Goal: Task Accomplishment & Management: Use online tool/utility

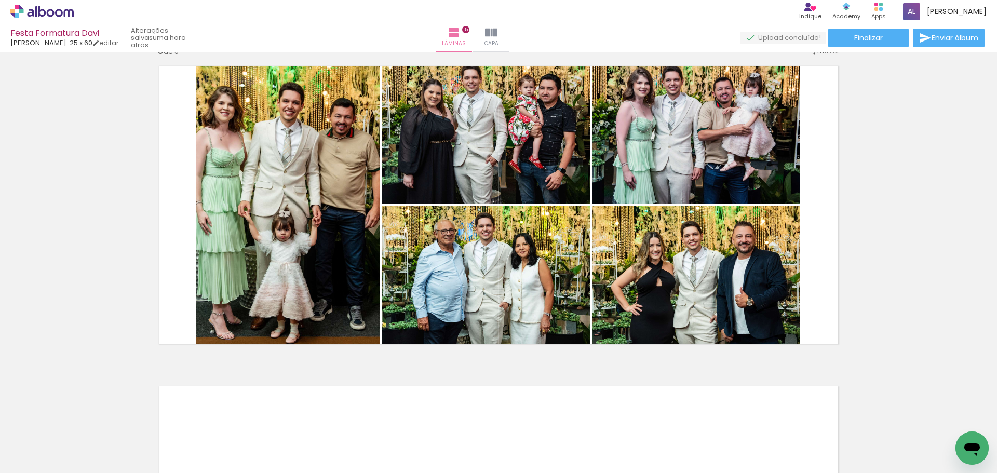
scroll to position [1298, 0]
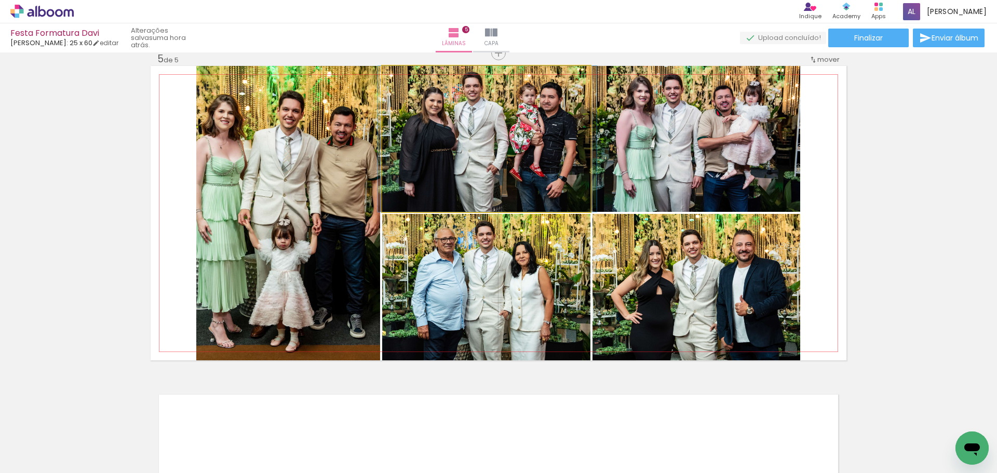
drag, startPoint x: 520, startPoint y: 157, endPoint x: 521, endPoint y: 179, distance: 21.8
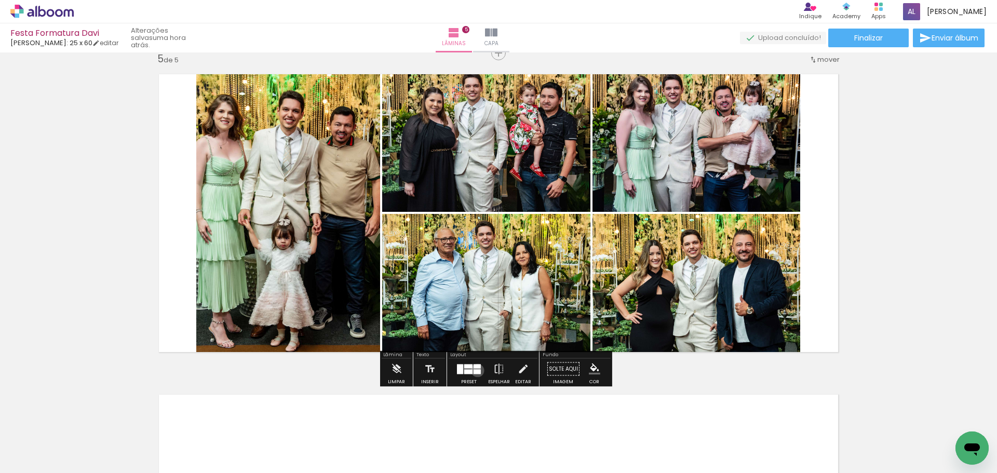
click at [474, 370] on div at bounding box center [476, 371] width 7 height 5
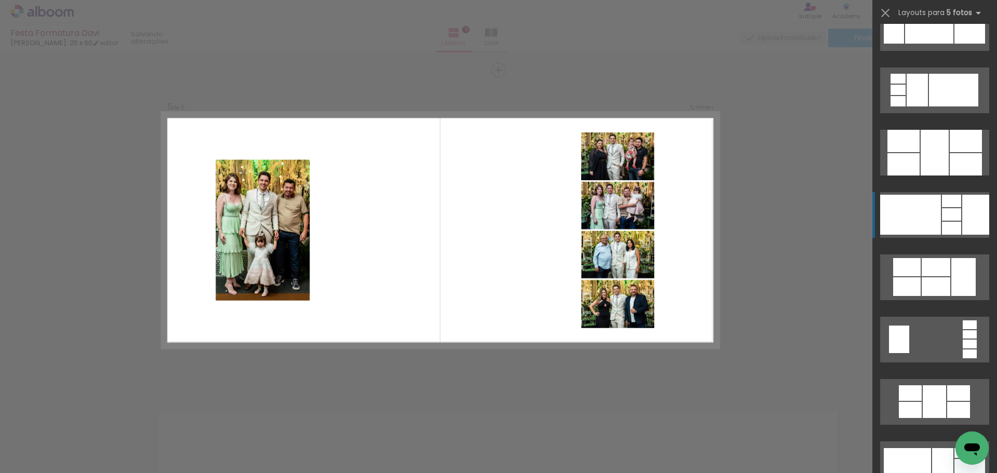
scroll to position [727, 0]
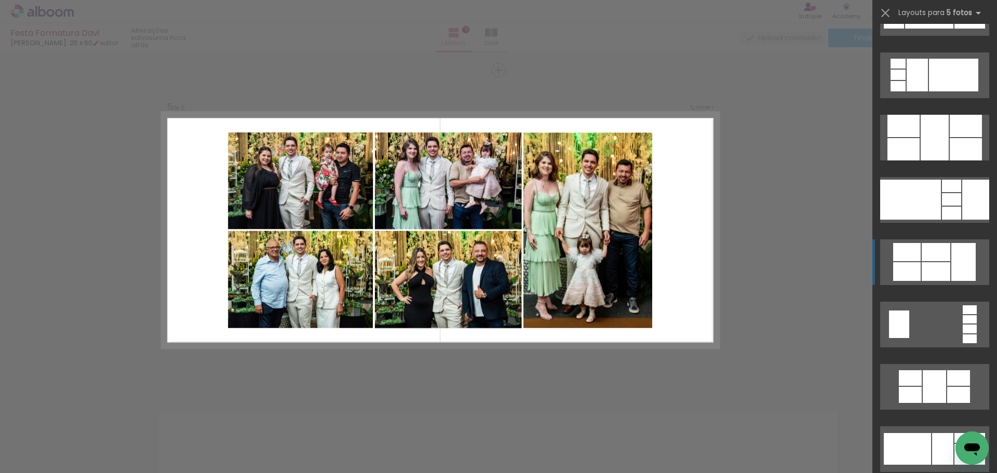
click at [937, 261] on div at bounding box center [935, 252] width 29 height 18
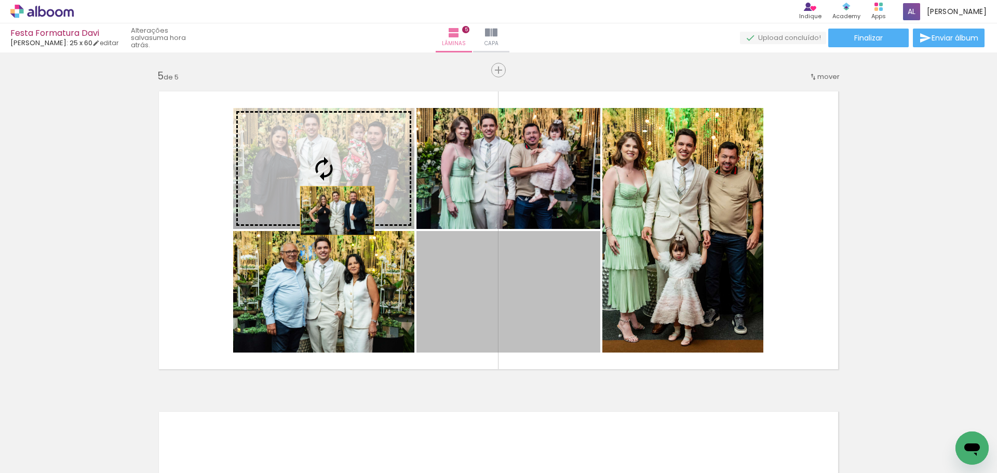
drag, startPoint x: 538, startPoint y: 307, endPoint x: 314, endPoint y: 170, distance: 263.1
click at [0, 0] on slot at bounding box center [0, 0] width 0 height 0
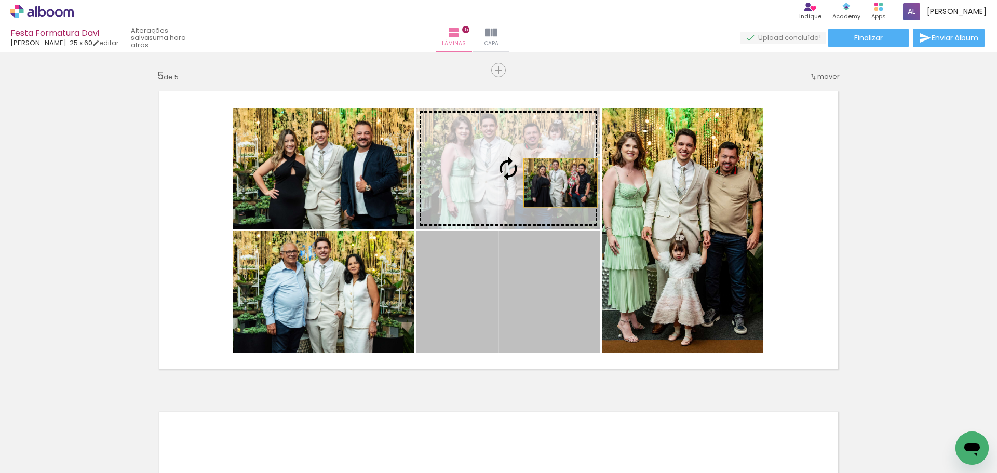
drag, startPoint x: 554, startPoint y: 283, endPoint x: 557, endPoint y: 170, distance: 113.7
click at [0, 0] on slot at bounding box center [0, 0] width 0 height 0
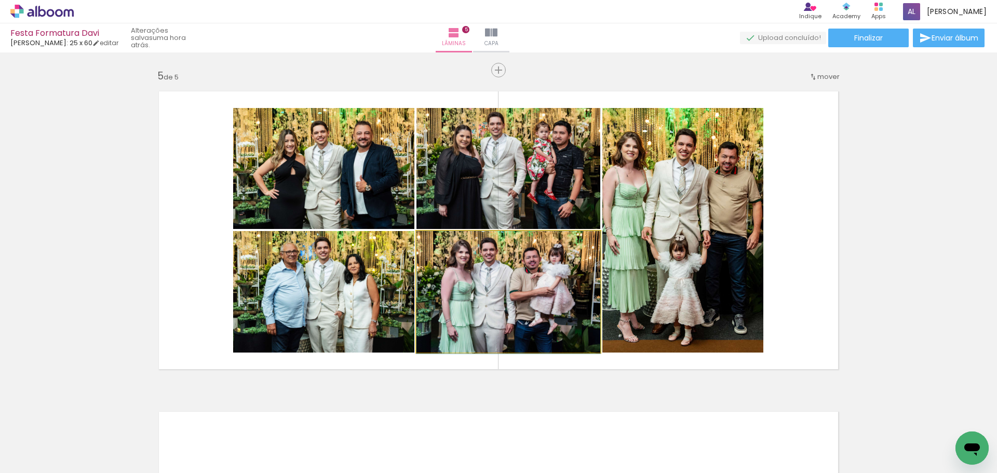
drag, startPoint x: 540, startPoint y: 276, endPoint x: 533, endPoint y: 277, distance: 6.8
drag, startPoint x: 534, startPoint y: 290, endPoint x: 528, endPoint y: 270, distance: 21.0
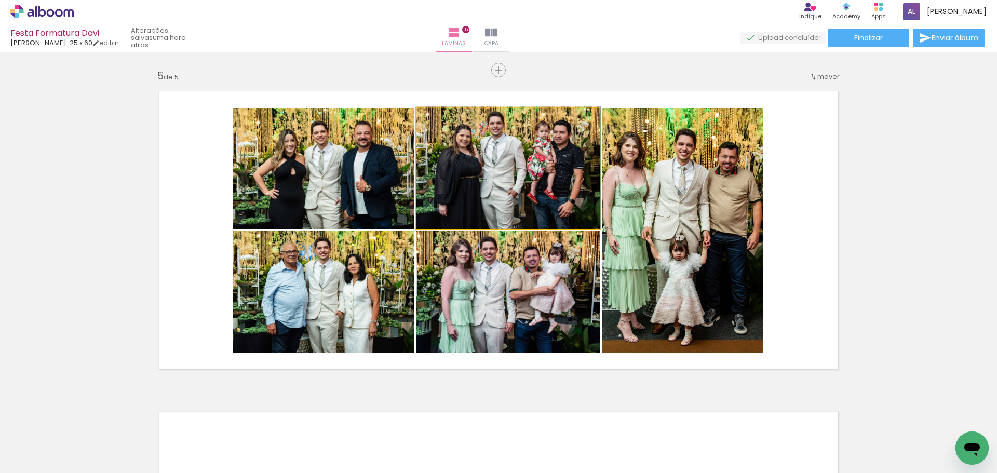
drag, startPoint x: 542, startPoint y: 197, endPoint x: 540, endPoint y: 188, distance: 8.4
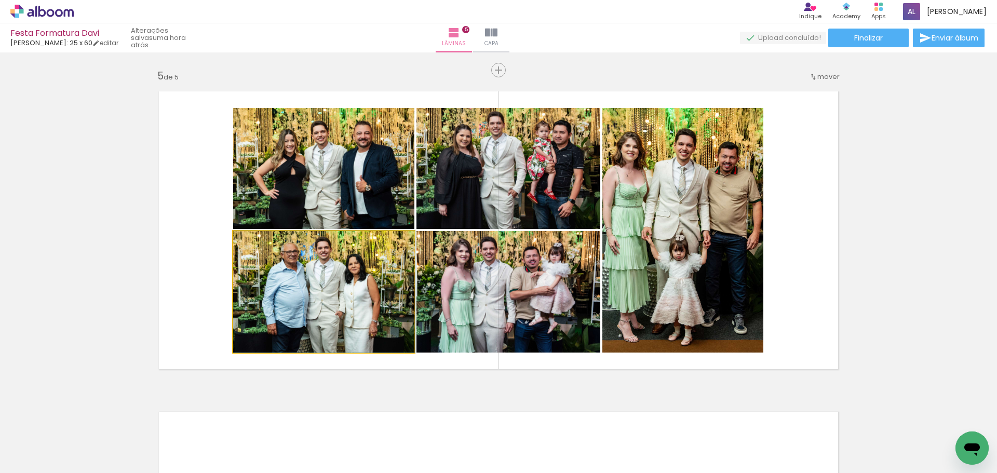
drag, startPoint x: 335, startPoint y: 288, endPoint x: 374, endPoint y: 276, distance: 40.6
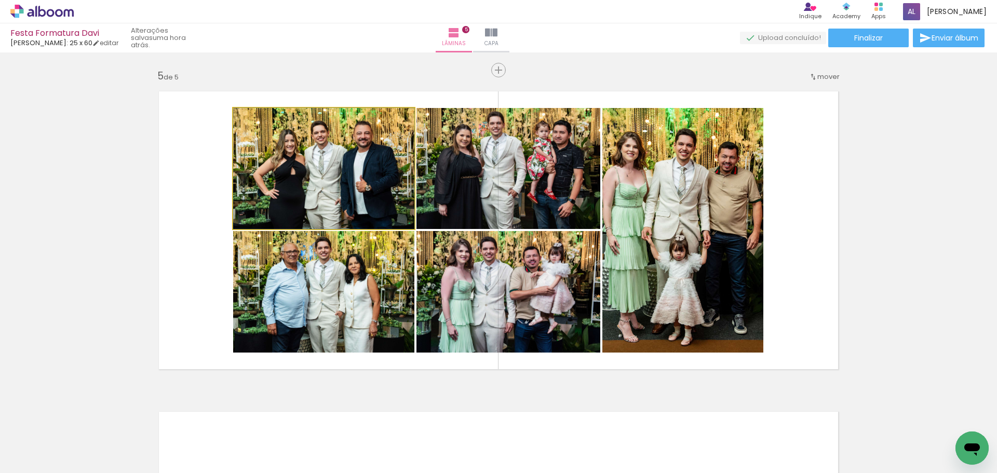
drag, startPoint x: 347, startPoint y: 154, endPoint x: 346, endPoint y: 126, distance: 27.5
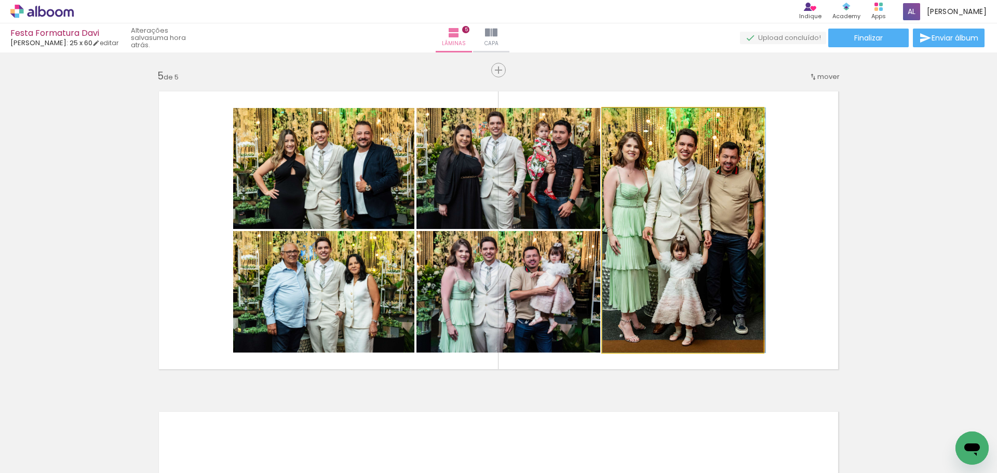
drag, startPoint x: 703, startPoint y: 224, endPoint x: 712, endPoint y: 222, distance: 9.1
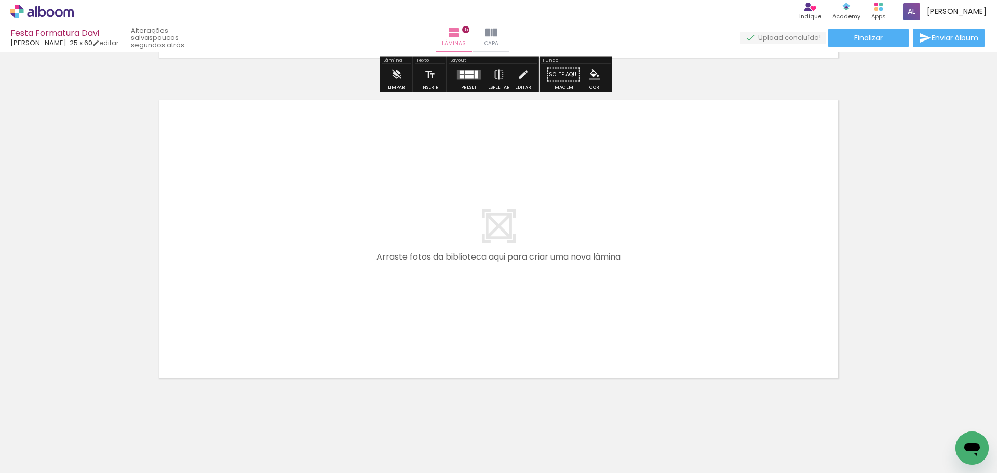
scroll to position [1607, 0]
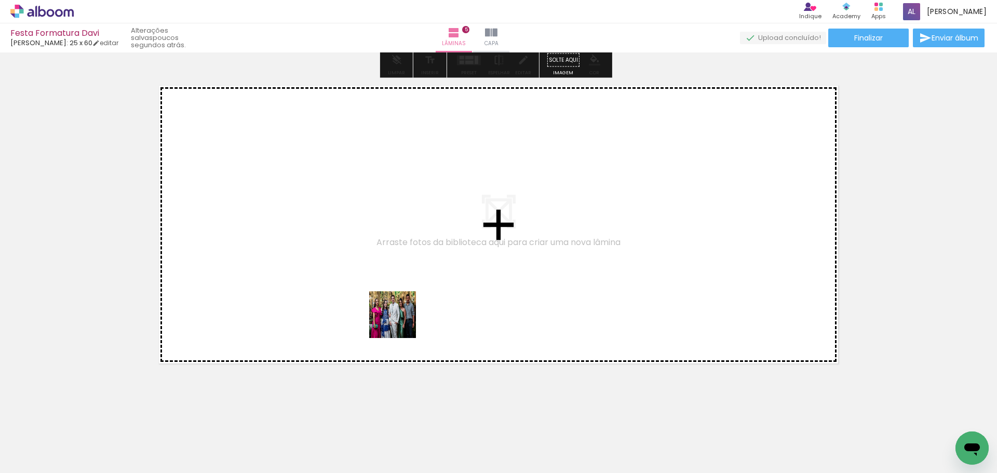
drag, startPoint x: 510, startPoint y: 441, endPoint x: 355, endPoint y: 267, distance: 232.7
click at [355, 267] on quentale-workspace at bounding box center [498, 236] width 997 height 473
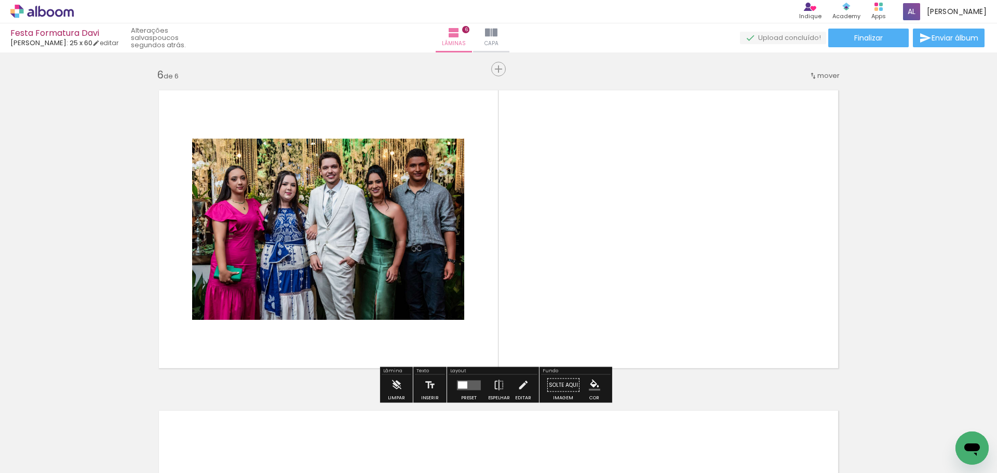
scroll to position [1601, 0]
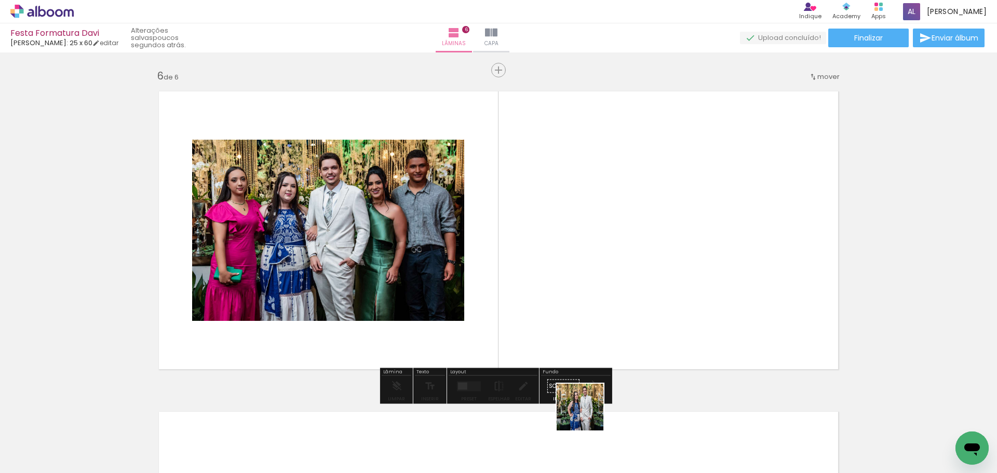
drag, startPoint x: 583, startPoint y: 452, endPoint x: 557, endPoint y: 282, distance: 171.6
click at [557, 282] on quentale-workspace at bounding box center [498, 236] width 997 height 473
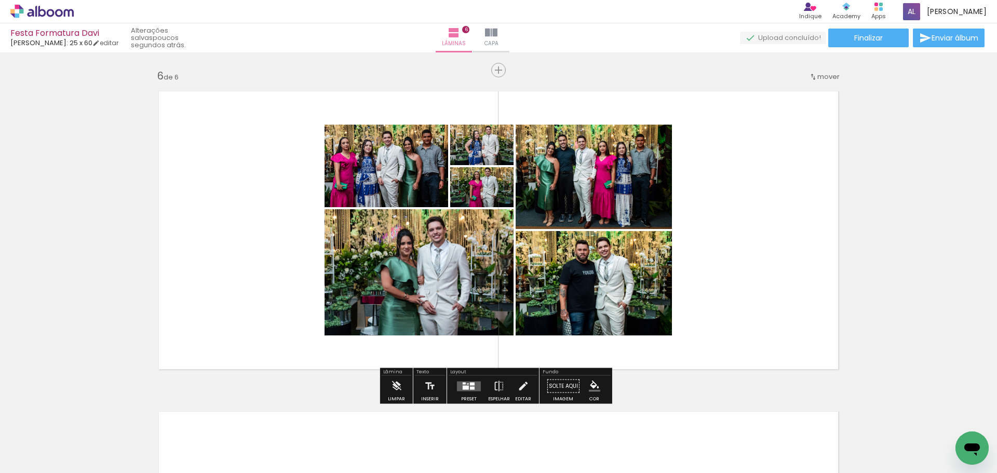
scroll to position [0, 1106]
click at [465, 390] on quentale-layouter at bounding box center [469, 386] width 24 height 10
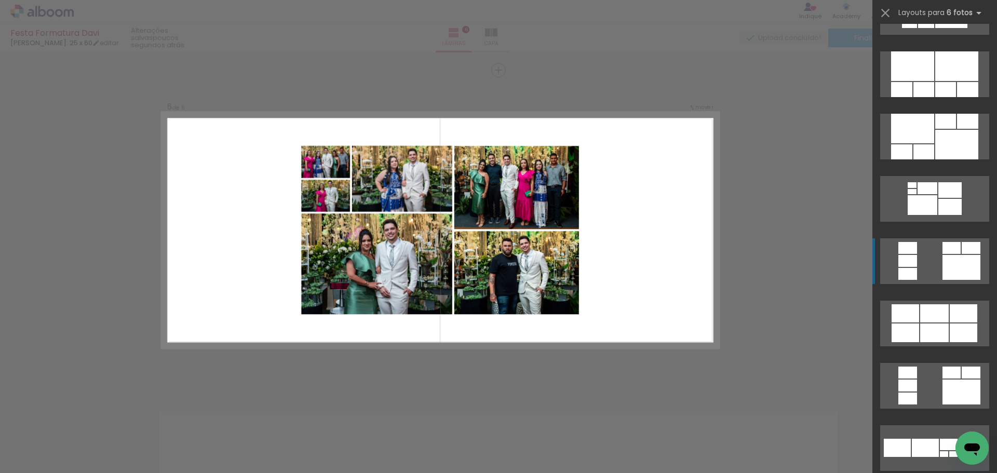
scroll to position [882, 0]
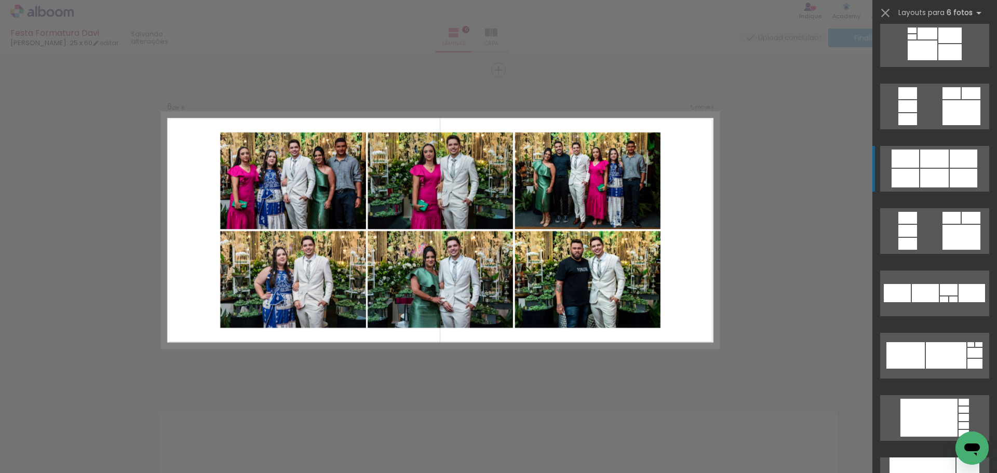
click at [949, 181] on div at bounding box center [963, 178] width 28 height 19
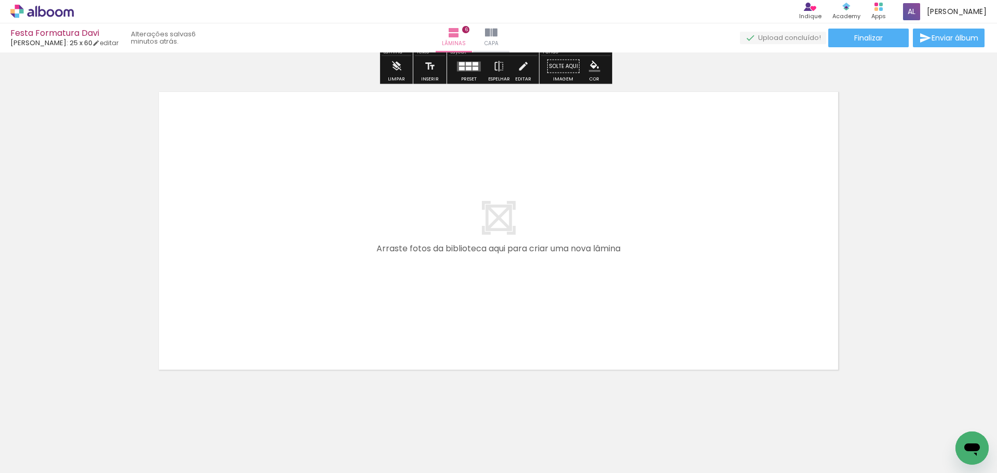
scroll to position [1927, 0]
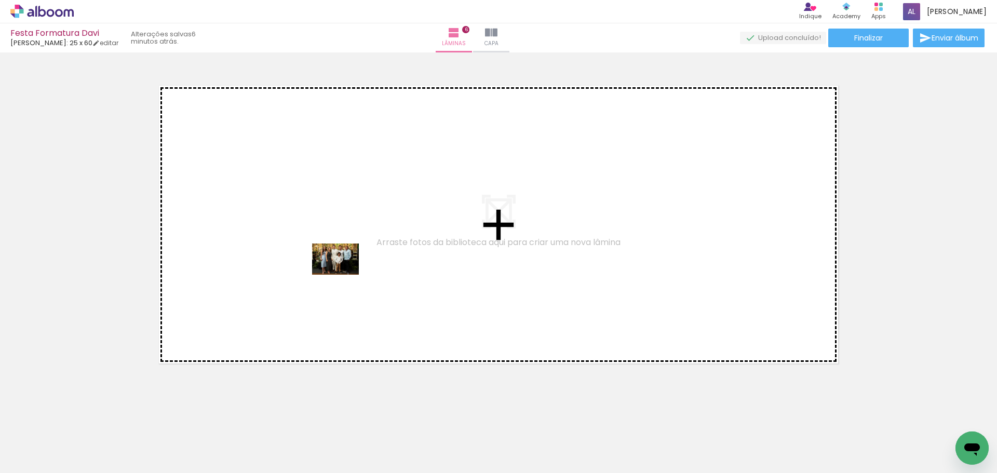
drag, startPoint x: 549, startPoint y: 446, endPoint x: 343, endPoint y: 274, distance: 268.2
click at [343, 274] on quentale-workspace at bounding box center [498, 236] width 997 height 473
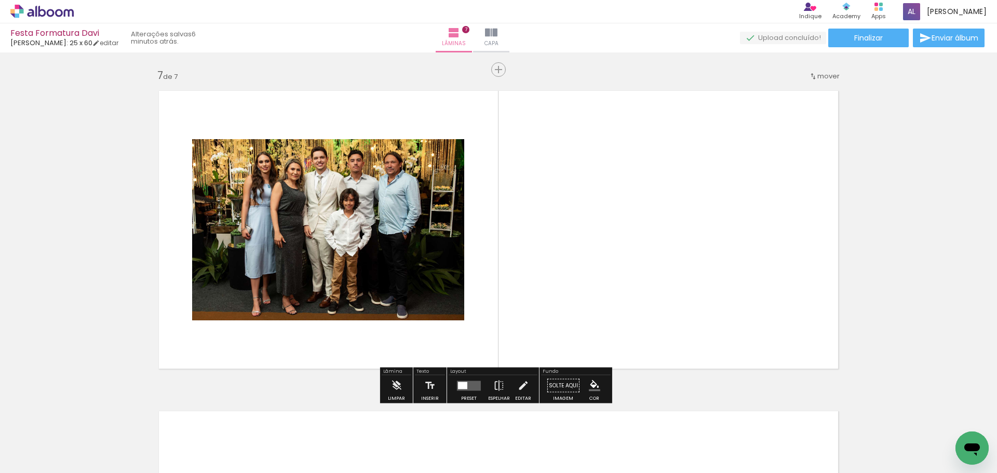
scroll to position [1921, 0]
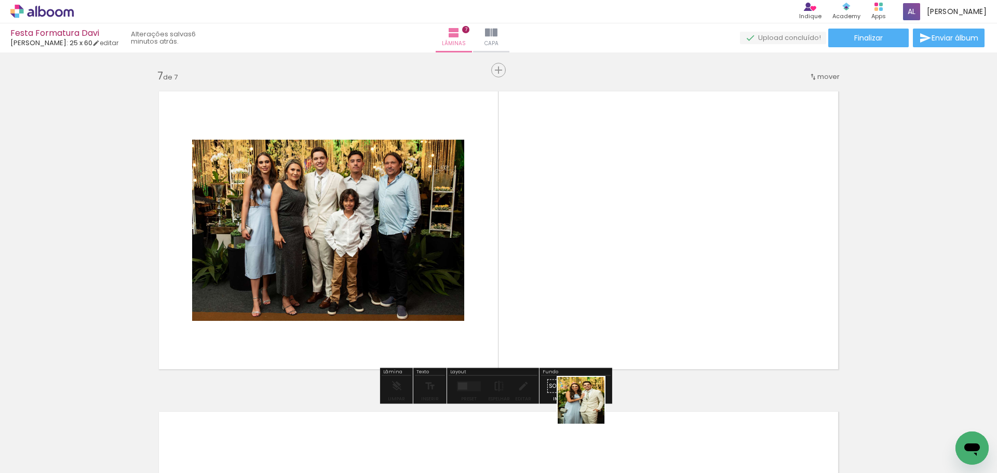
drag, startPoint x: 603, startPoint y: 426, endPoint x: 535, endPoint y: 301, distance: 142.2
click at [535, 302] on quentale-workspace at bounding box center [498, 236] width 997 height 473
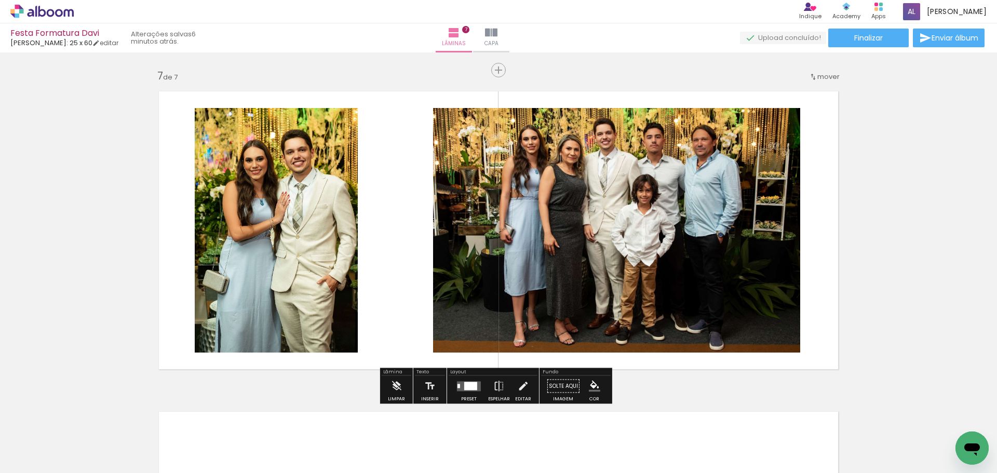
scroll to position [0, 1528]
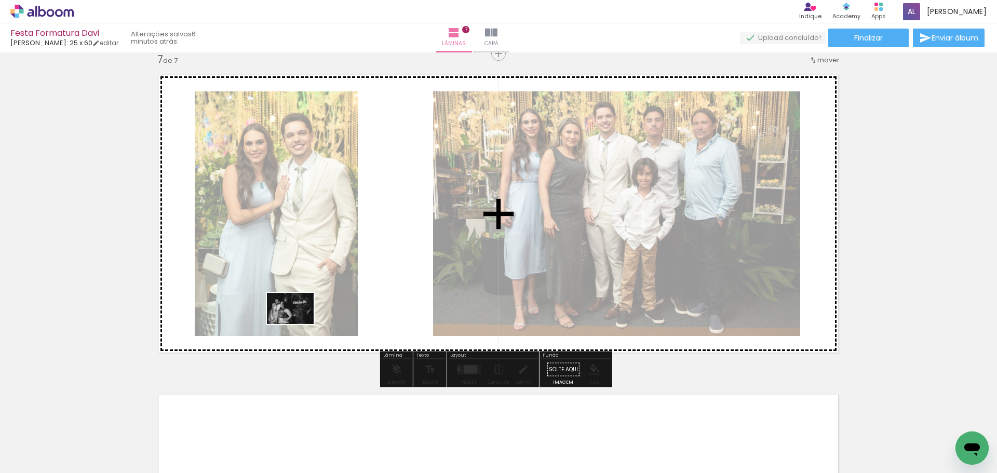
drag, startPoint x: 499, startPoint y: 448, endPoint x: 239, endPoint y: 289, distance: 305.4
click at [239, 289] on quentale-workspace at bounding box center [498, 236] width 997 height 473
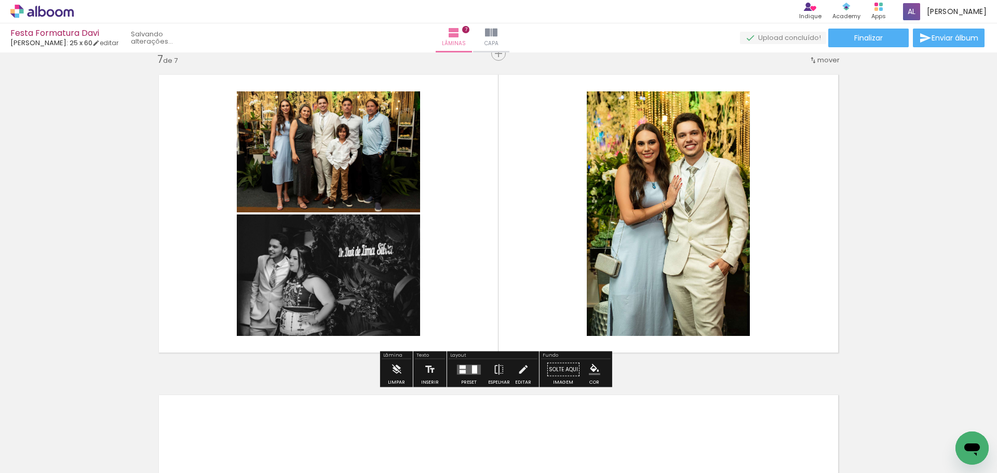
scroll to position [1973, 0]
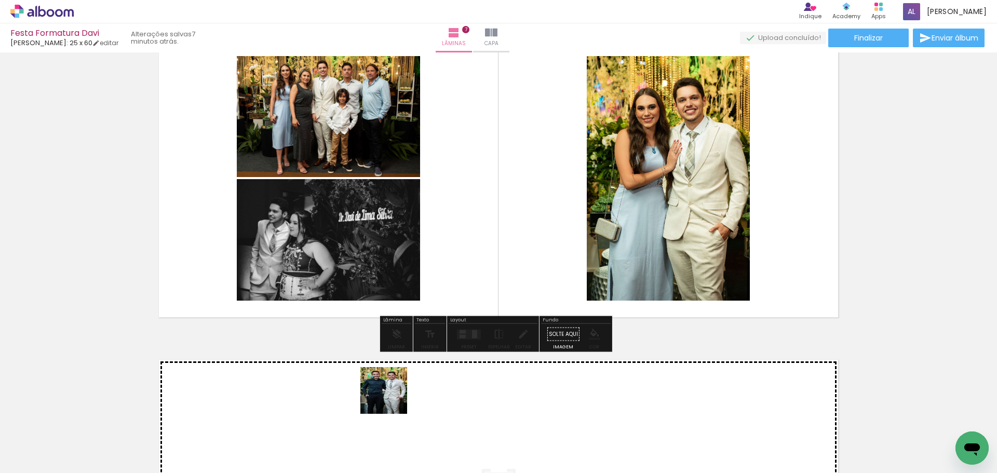
drag, startPoint x: 385, startPoint y: 453, endPoint x: 423, endPoint y: 252, distance: 204.4
click at [419, 256] on quentale-workspace at bounding box center [498, 236] width 997 height 473
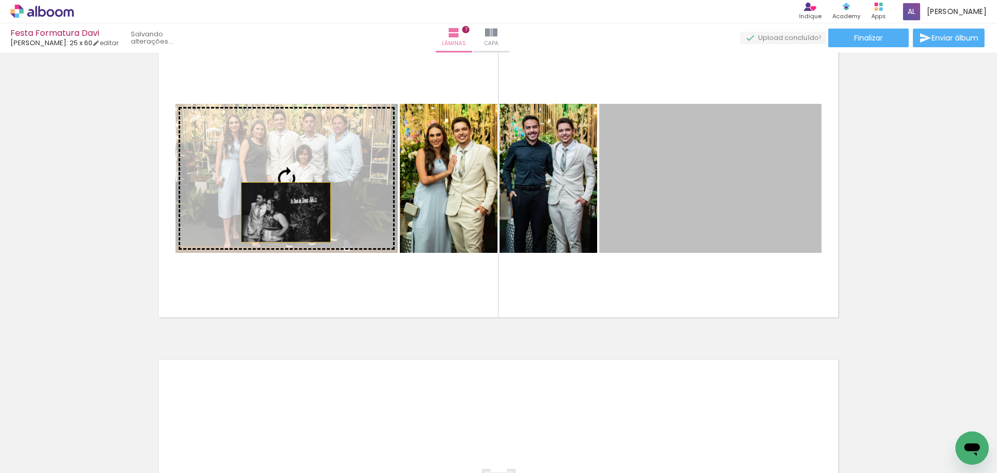
drag, startPoint x: 722, startPoint y: 204, endPoint x: 282, endPoint y: 212, distance: 440.3
click at [0, 0] on slot at bounding box center [0, 0] width 0 height 0
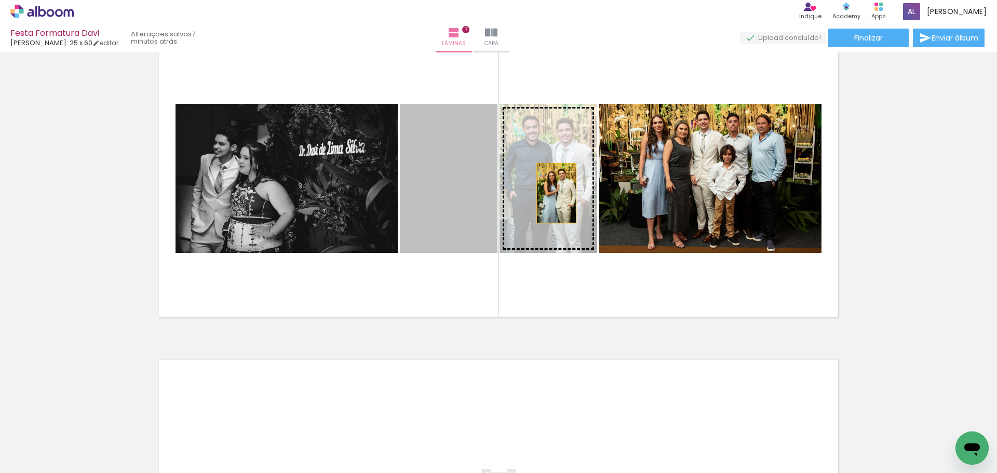
drag, startPoint x: 460, startPoint y: 184, endPoint x: 552, endPoint y: 193, distance: 92.3
click at [0, 0] on slot at bounding box center [0, 0] width 0 height 0
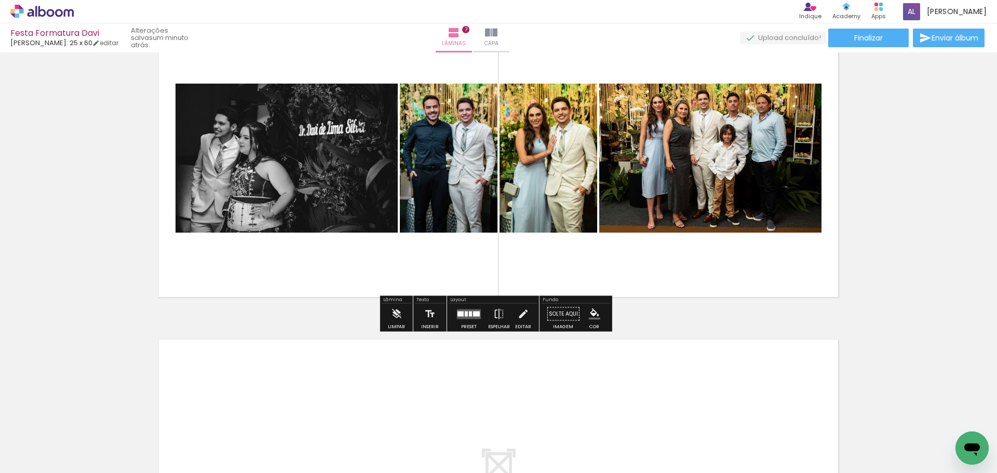
scroll to position [2077, 0]
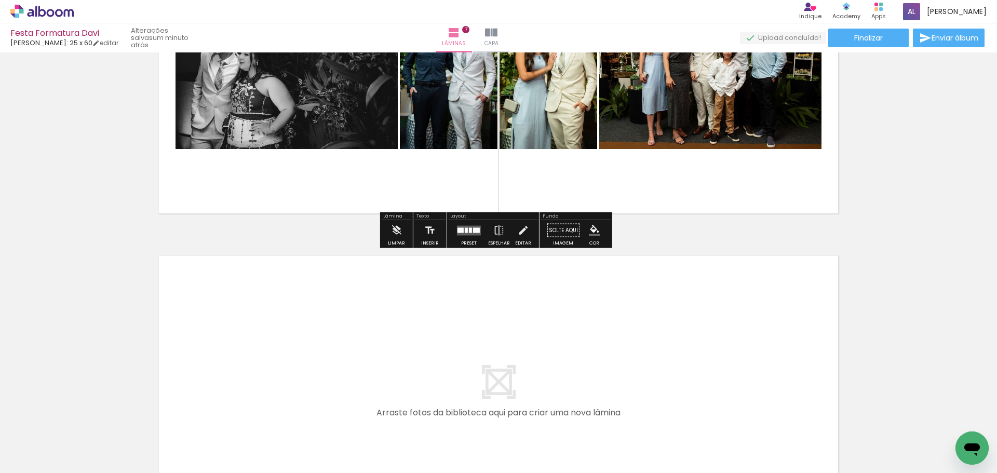
scroll to position [0, 1528]
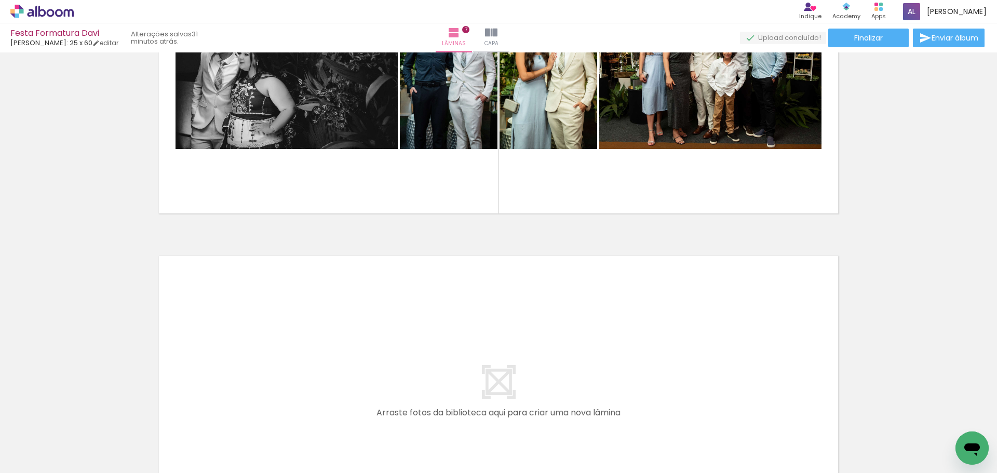
scroll to position [0, 1528]
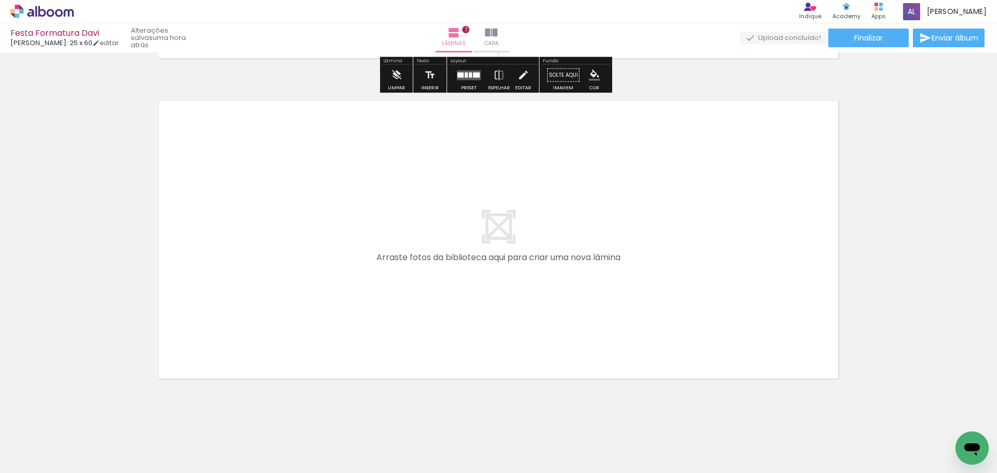
scroll to position [2233, 0]
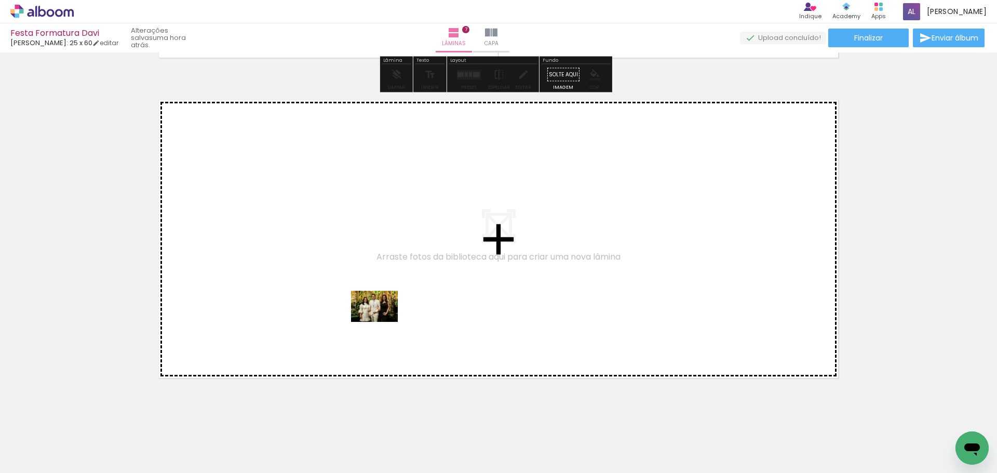
drag, startPoint x: 678, startPoint y: 447, endPoint x: 345, endPoint y: 296, distance: 365.9
click at [345, 296] on quentale-workspace at bounding box center [498, 236] width 997 height 473
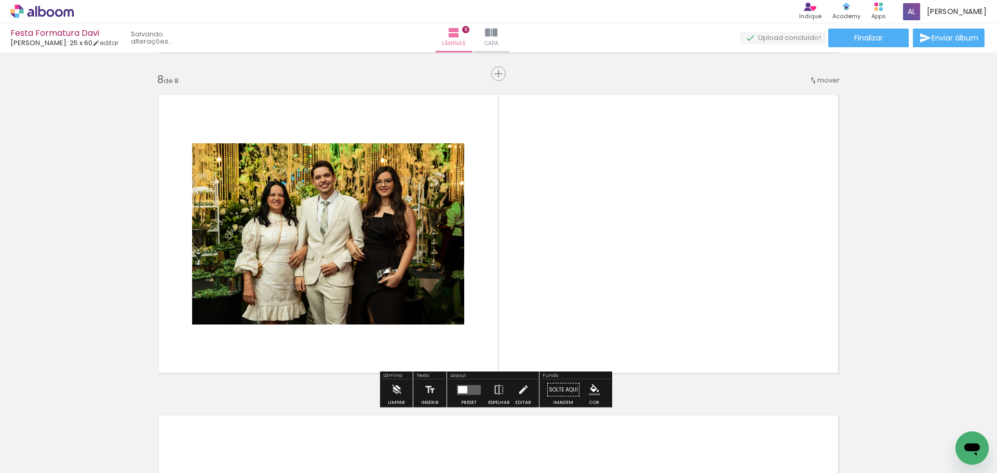
scroll to position [2241, 0]
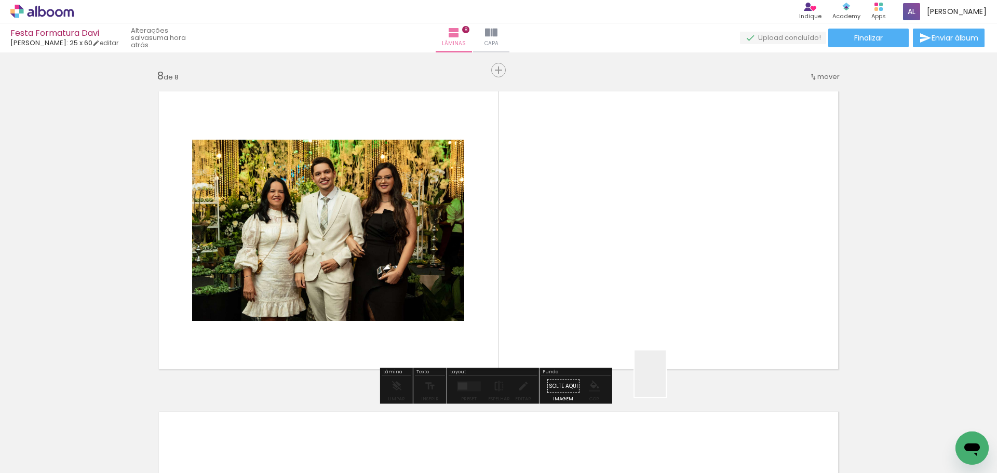
drag, startPoint x: 665, startPoint y: 382, endPoint x: 522, endPoint y: 260, distance: 188.6
click at [509, 243] on quentale-workspace at bounding box center [498, 236] width 997 height 473
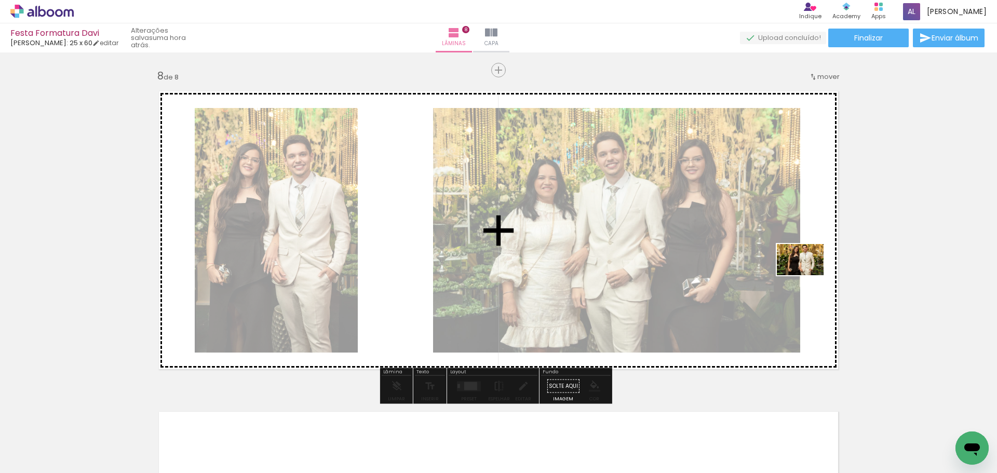
drag, startPoint x: 780, startPoint y: 438, endPoint x: 806, endPoint y: 248, distance: 191.7
click at [806, 248] on quentale-workspace at bounding box center [498, 236] width 997 height 473
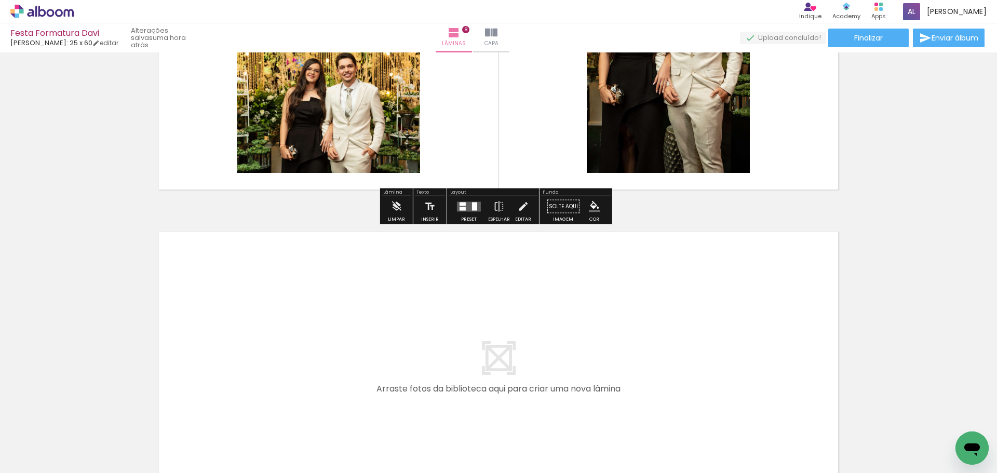
scroll to position [2293, 0]
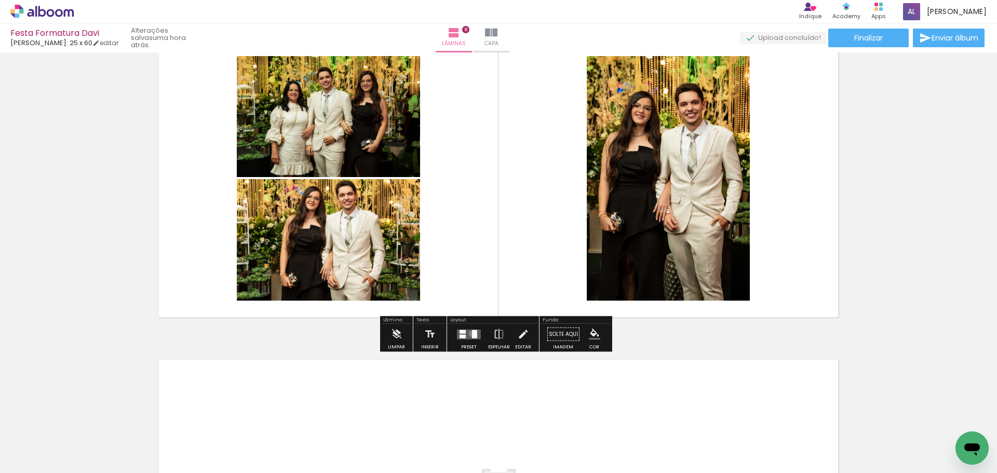
click at [472, 333] on div at bounding box center [474, 334] width 5 height 8
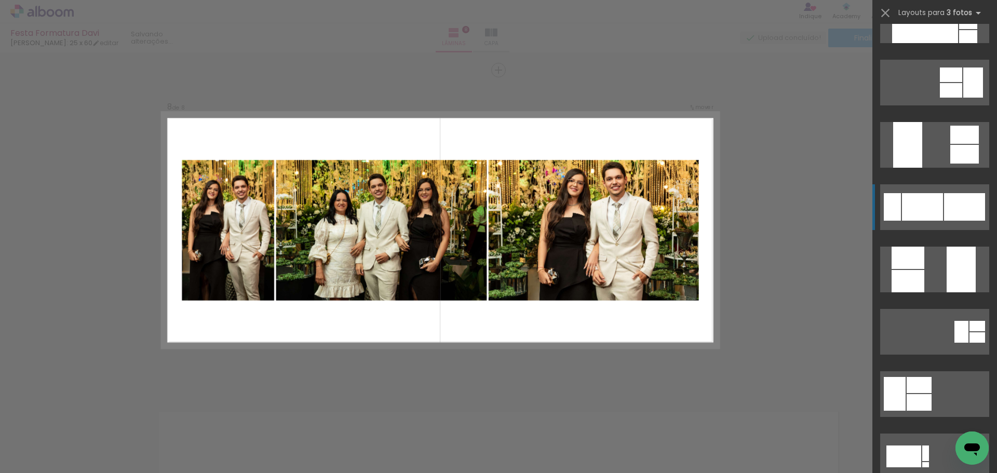
scroll to position [260, 0]
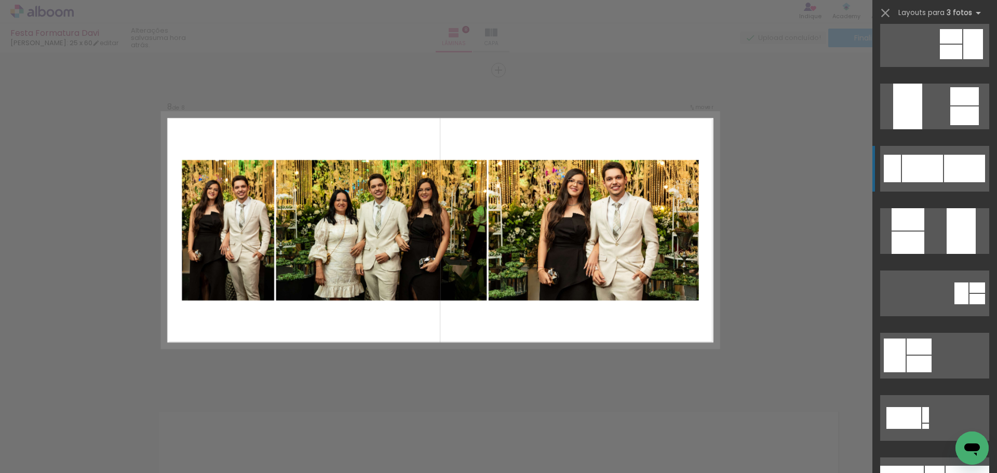
click at [915, 161] on div at bounding box center [922, 169] width 41 height 28
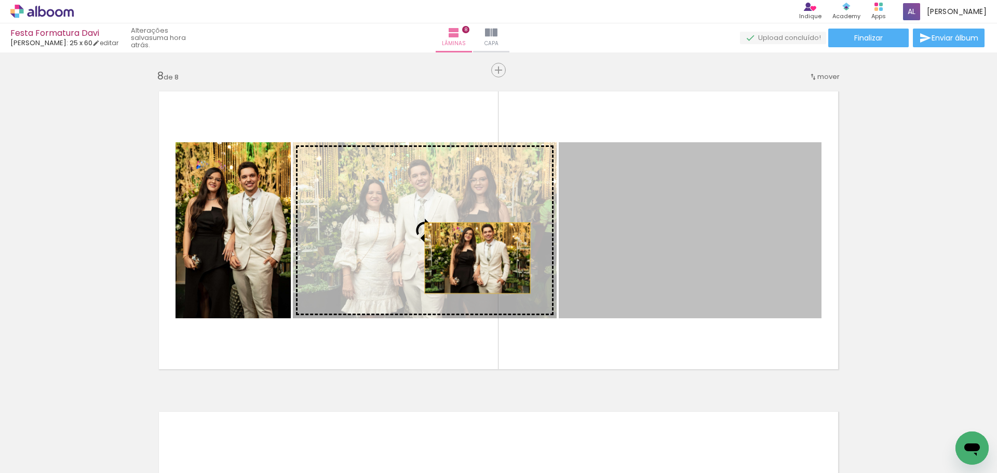
drag, startPoint x: 541, startPoint y: 265, endPoint x: 469, endPoint y: 257, distance: 72.5
click at [0, 0] on slot at bounding box center [0, 0] width 0 height 0
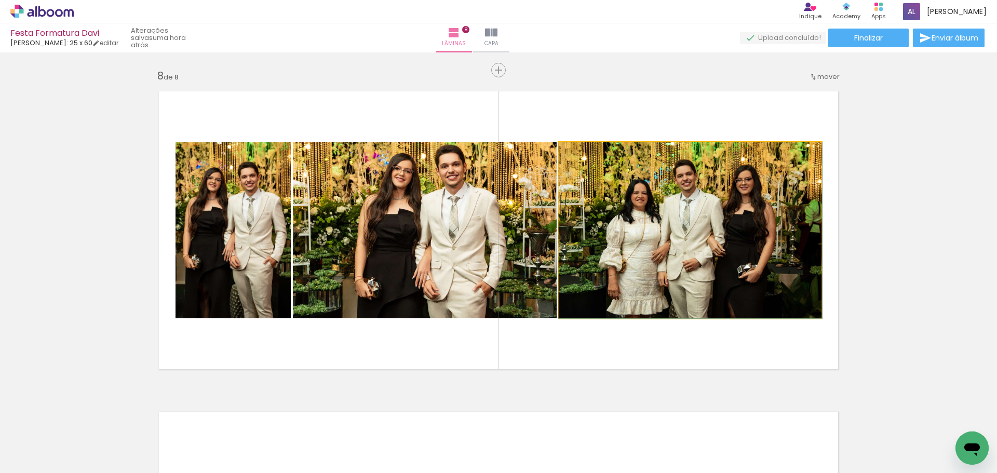
click at [709, 238] on quentale-photo at bounding box center [690, 230] width 263 height 176
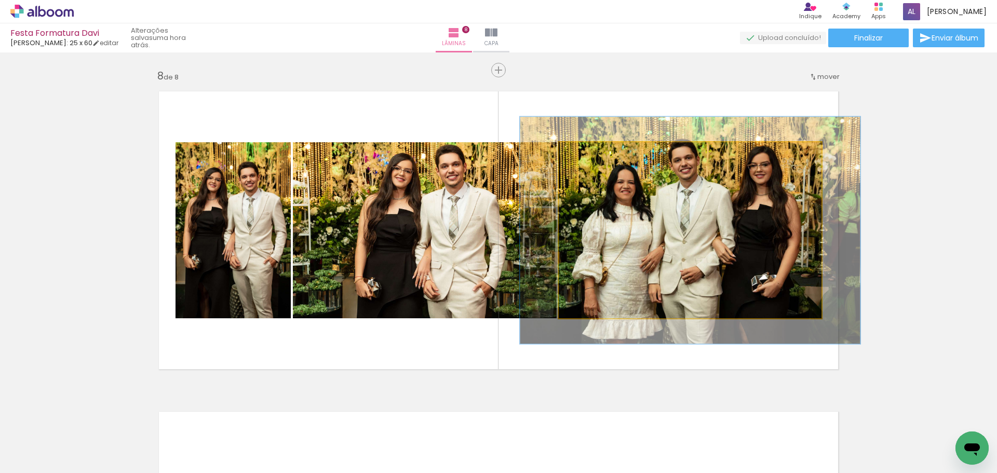
drag, startPoint x: 580, startPoint y: 153, endPoint x: 590, endPoint y: 153, distance: 10.4
click at [590, 153] on div at bounding box center [593, 152] width 9 height 9
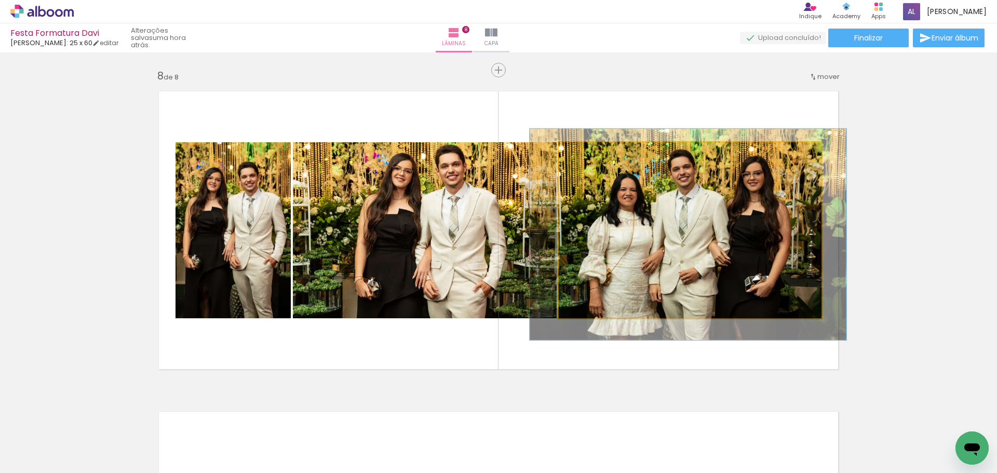
type paper-slider "120"
click at [587, 159] on div at bounding box center [591, 153] width 17 height 17
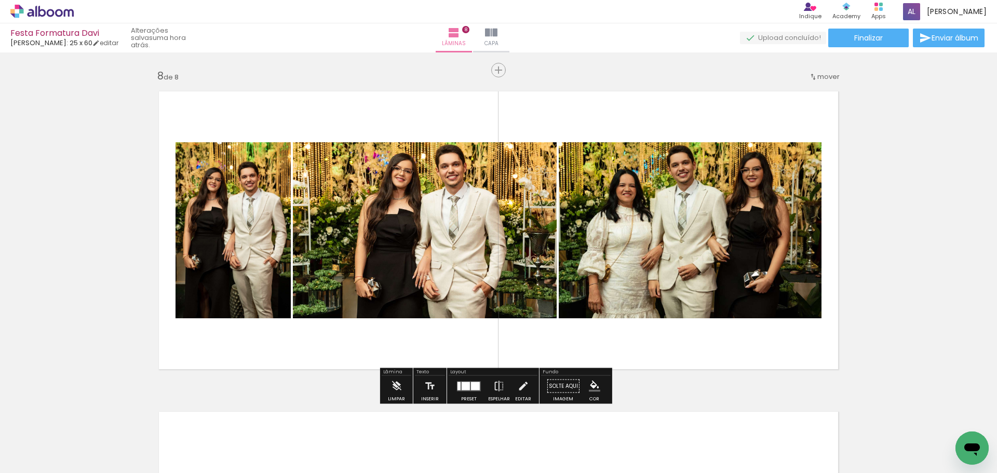
click at [433, 243] on quentale-photo at bounding box center [425, 230] width 264 height 176
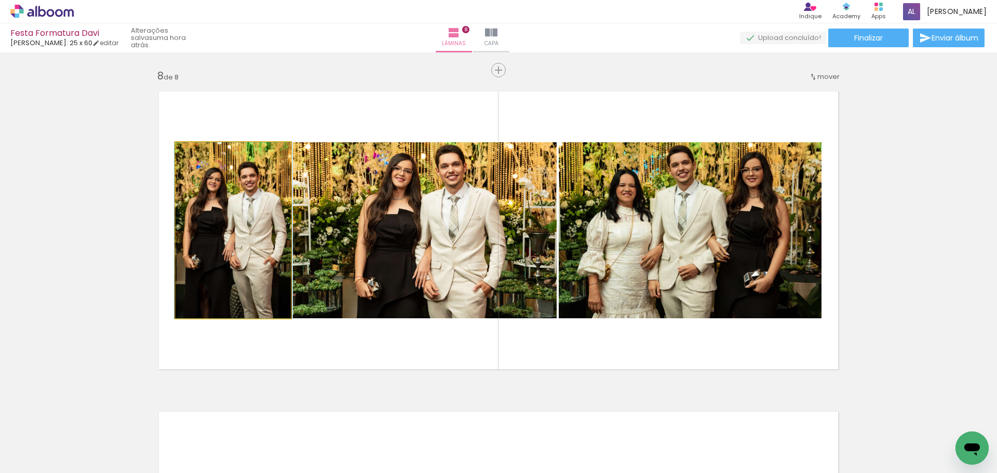
click at [235, 194] on quentale-photo at bounding box center [232, 230] width 115 height 176
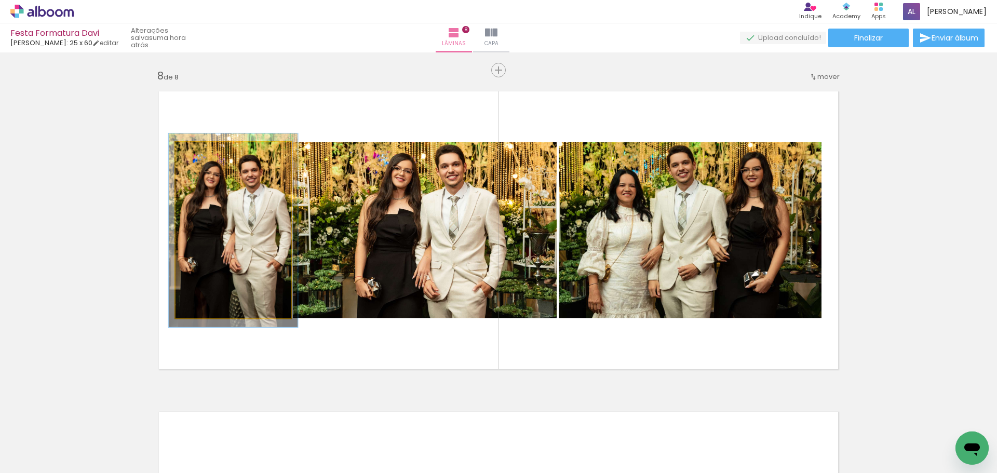
type paper-slider "110"
click at [199, 156] on div at bounding box center [203, 153] width 17 height 17
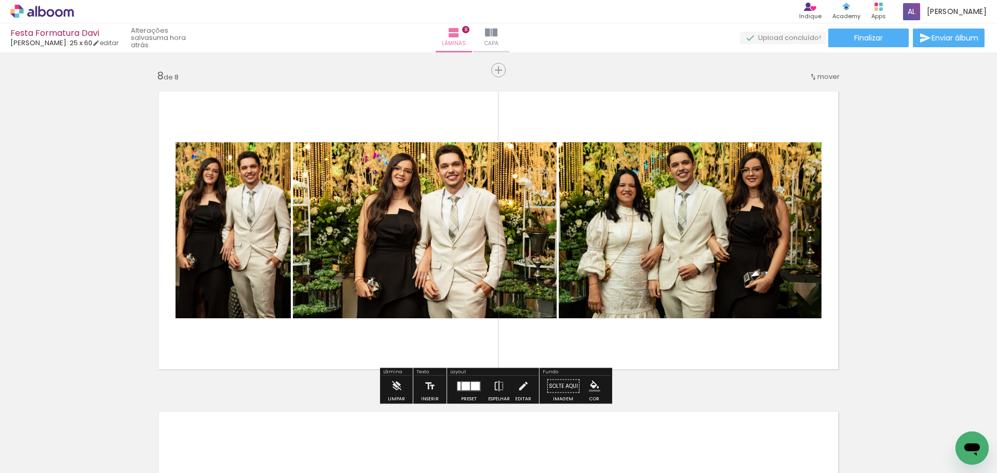
click at [447, 114] on quentale-layouter at bounding box center [499, 230] width 696 height 294
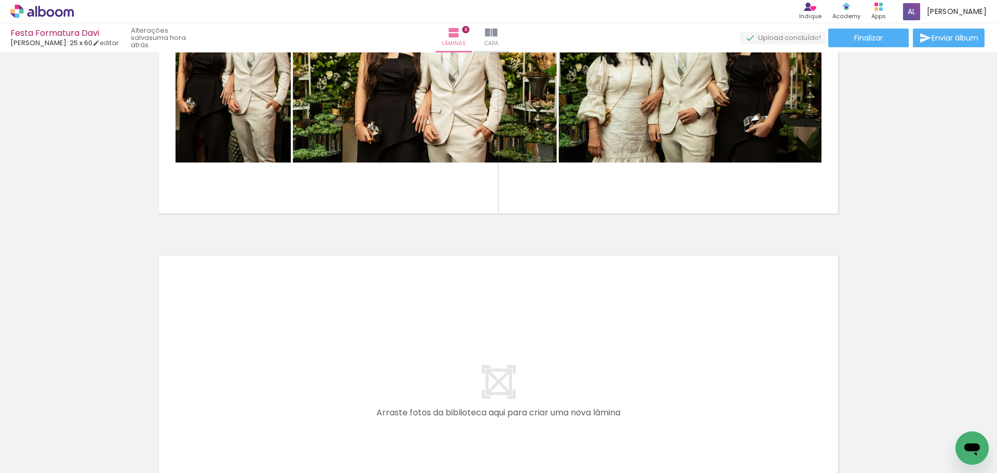
scroll to position [0, 1963]
